Goal: Information Seeking & Learning: Understand process/instructions

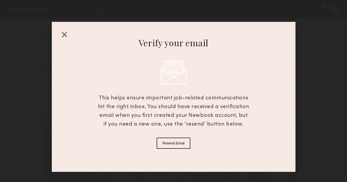
click at [66, 34] on div at bounding box center [64, 34] width 9 height 9
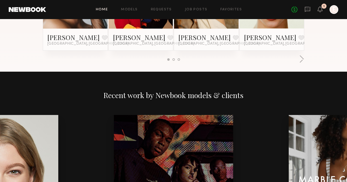
scroll to position [800, 0]
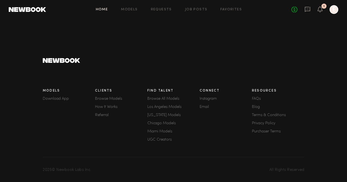
click at [106, 106] on link "How It Works" at bounding box center [121, 107] width 52 height 4
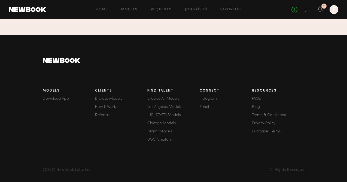
scroll to position [1385, 0]
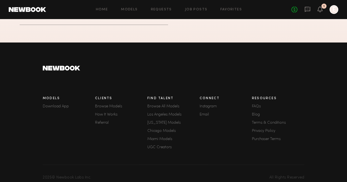
click at [254, 124] on link "Terms & Conditions" at bounding box center [278, 123] width 52 height 4
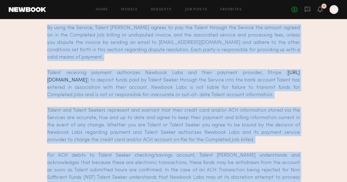
scroll to position [1016, 0]
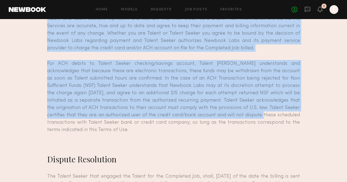
drag, startPoint x: 48, startPoint y: 42, endPoint x: 229, endPoint y: 119, distance: 196.3
copy div "Lor Ipsumdol sit a consecte adip elitsed Doeius tem Incidi Utlabor etd magnaali…"
